Goal: Task Accomplishment & Management: Use online tool/utility

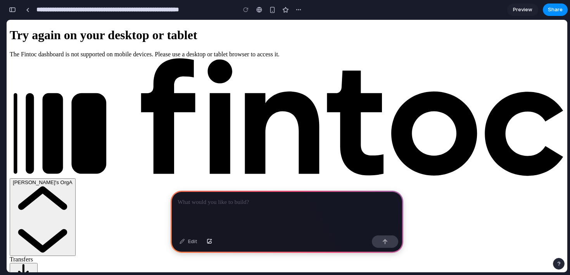
click at [73, 185] on icon "button" at bounding box center [43, 219] width 60 height 68
click at [219, 198] on p at bounding box center [287, 202] width 219 height 9
click at [265, 225] on div at bounding box center [287, 212] width 233 height 42
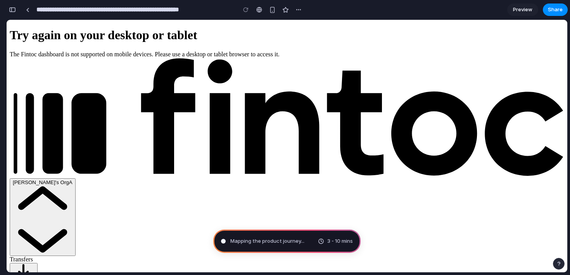
type input "**********"
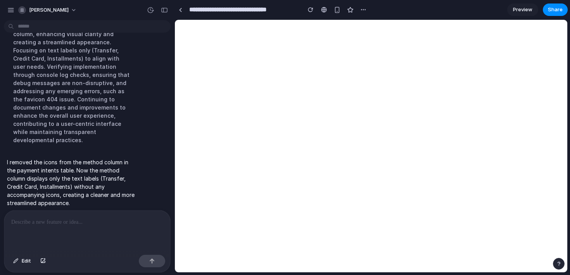
scroll to position [0, 0]
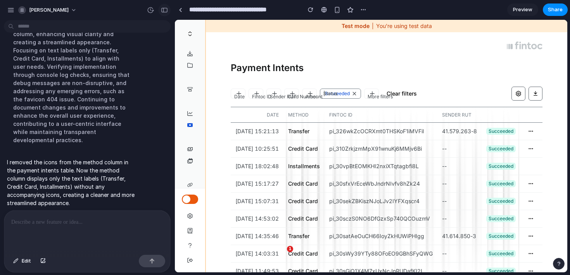
click at [164, 9] on div "button" at bounding box center [164, 9] width 7 height 5
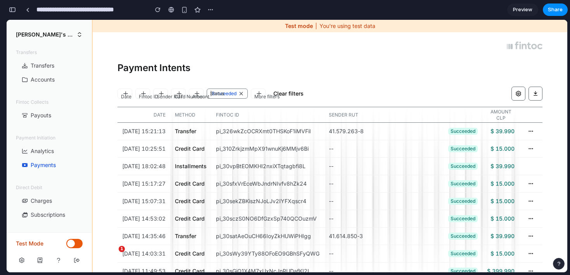
scroll to position [401, 0]
click at [211, 12] on div "button" at bounding box center [211, 10] width 6 height 6
click at [393, 76] on div "Duplicate Delete" at bounding box center [285, 137] width 570 height 275
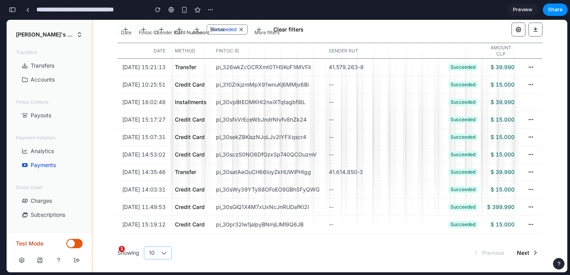
click at [165, 252] on icon at bounding box center [163, 252] width 5 height 5
click at [234, 189] on td "pi_30sWy39YTy88OFoEO9GBhSFyQWG" at bounding box center [267, 189] width 113 height 17
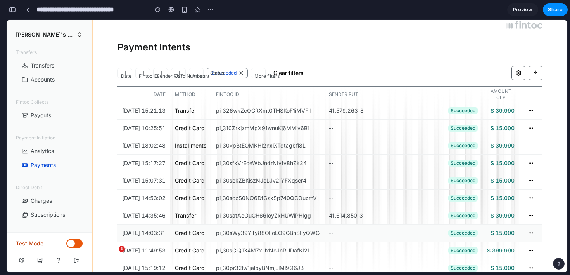
scroll to position [0, 0]
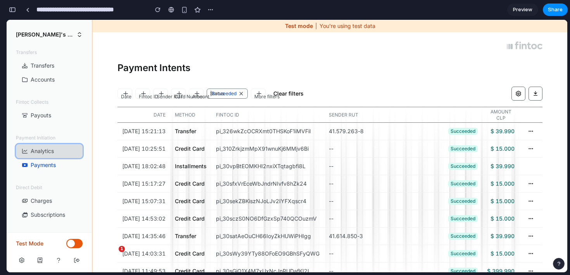
click at [62, 144] on button "Analytics" at bounding box center [49, 151] width 67 height 14
click at [12, 14] on button "button" at bounding box center [12, 9] width 12 height 12
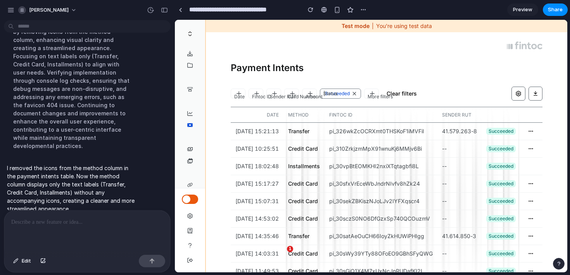
scroll to position [83, 0]
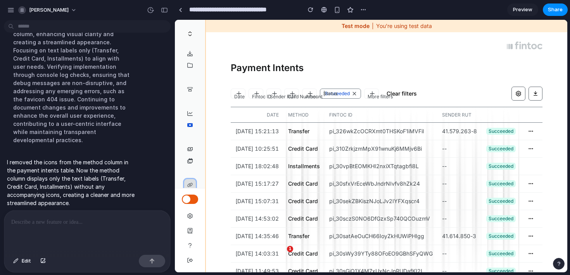
click at [190, 184] on icon "button" at bounding box center [189, 184] width 5 height 5
click at [190, 158] on icon "button" at bounding box center [189, 160] width 5 height 5
click at [189, 145] on button "Charges" at bounding box center [190, 149] width 12 height 12
click at [188, 122] on button "Payments" at bounding box center [190, 125] width 12 height 12
click at [188, 106] on div "Transfers Transfers Accounts Fintoc Collects Payouts Payment Initiation Analyti…" at bounding box center [190, 137] width 12 height 178
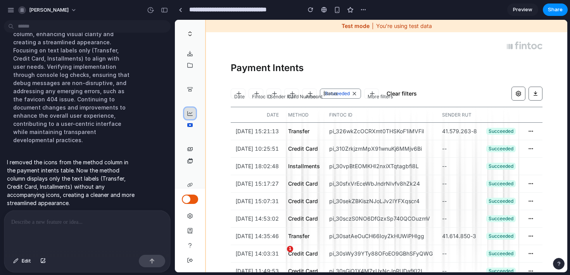
click at [188, 112] on icon "button" at bounding box center [189, 113] width 5 height 5
click at [167, 9] on div "button" at bounding box center [164, 9] width 7 height 5
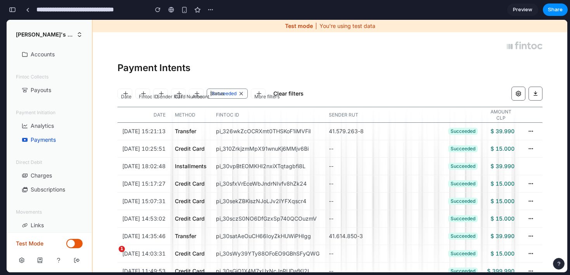
scroll to position [31, 0]
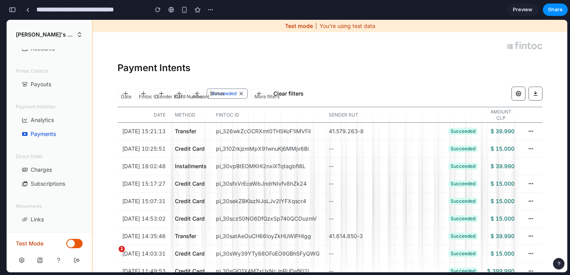
click at [203, 10] on div at bounding box center [184, 10] width 64 height 12
click at [210, 10] on div "button" at bounding box center [211, 10] width 6 height 6
click at [68, 6] on div "Duplicate Delete" at bounding box center [285, 137] width 570 height 275
click at [17, 11] on button "button" at bounding box center [12, 9] width 12 height 12
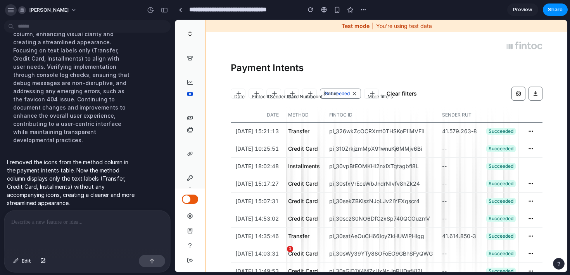
click at [13, 9] on div "button" at bounding box center [10, 10] width 7 height 7
click at [324, 9] on div at bounding box center [324, 10] width 6 height 6
click at [362, 12] on div "button" at bounding box center [363, 10] width 6 height 6
click at [338, 42] on div "Duplicate Delete" at bounding box center [285, 137] width 570 height 275
click at [15, 11] on div "[PERSON_NAME]" at bounding box center [44, 10] width 74 height 12
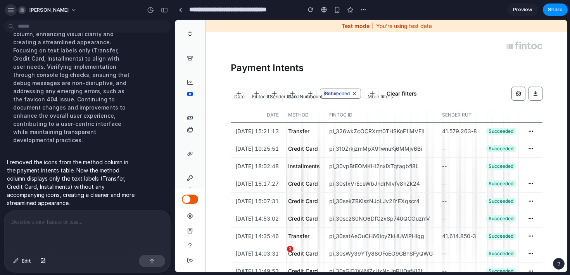
click at [10, 11] on div "button" at bounding box center [10, 10] width 7 height 7
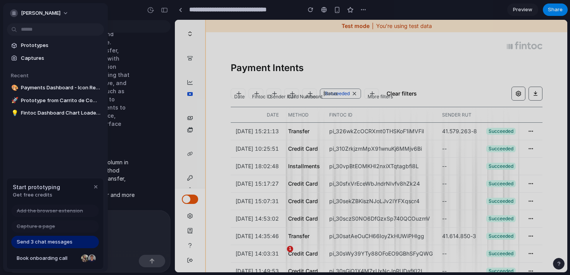
click at [47, 244] on span "Send 3 chat messages" at bounding box center [45, 242] width 56 height 8
click at [94, 187] on div "button" at bounding box center [96, 187] width 6 height 6
